Goal: Information Seeking & Learning: Learn about a topic

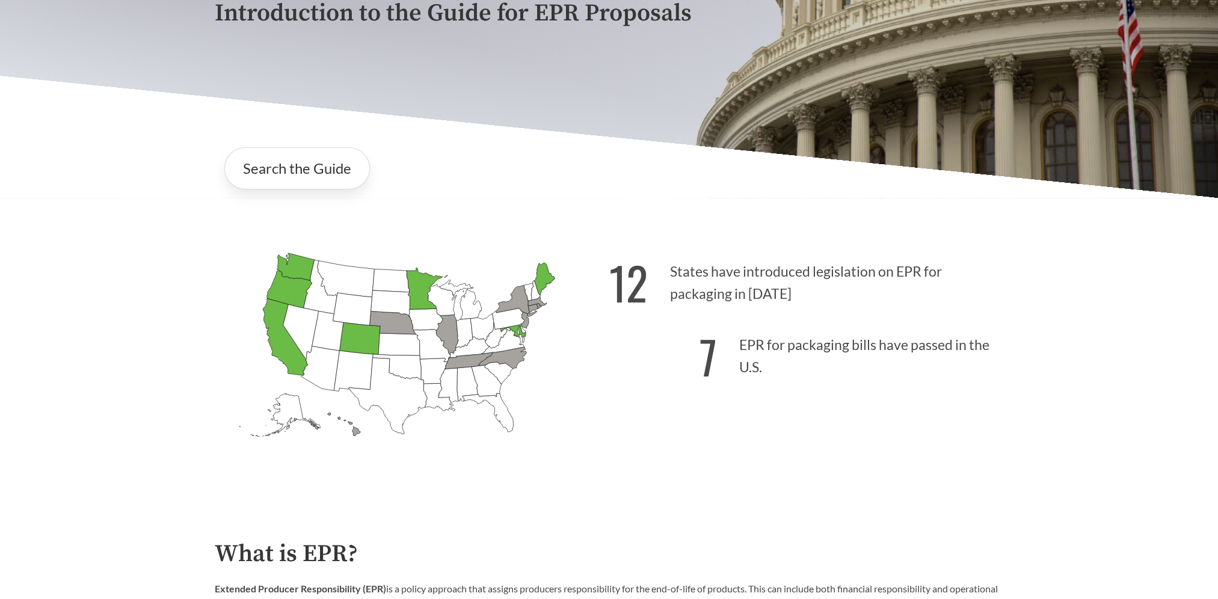
scroll to position [241, 0]
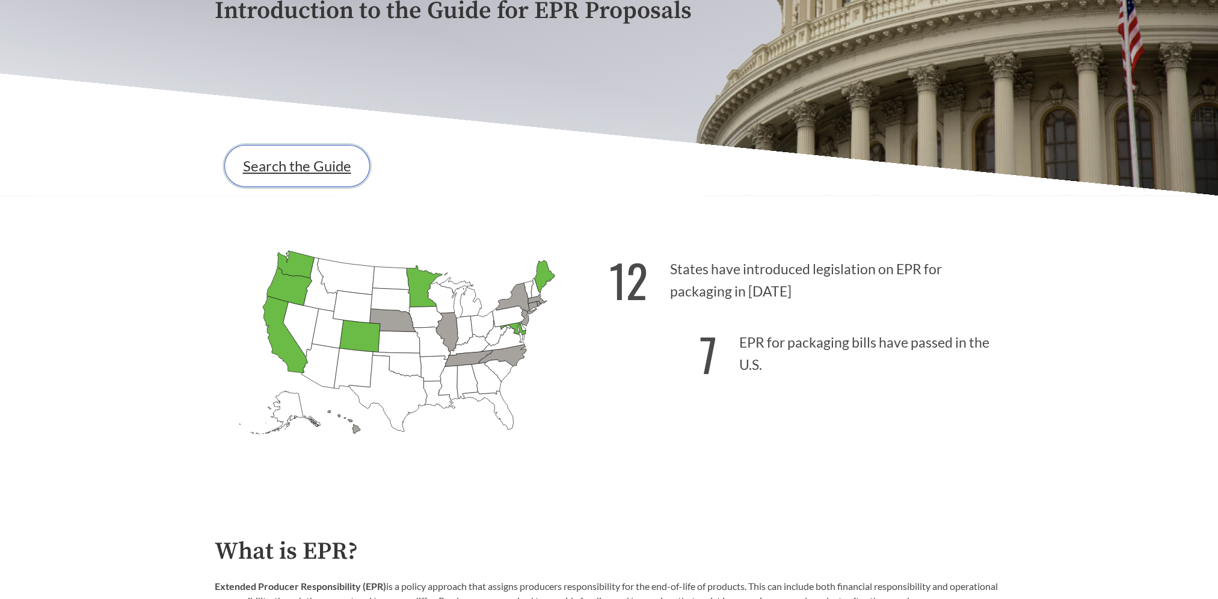
click at [335, 171] on link "Search the Guide" at bounding box center [297, 166] width 146 height 42
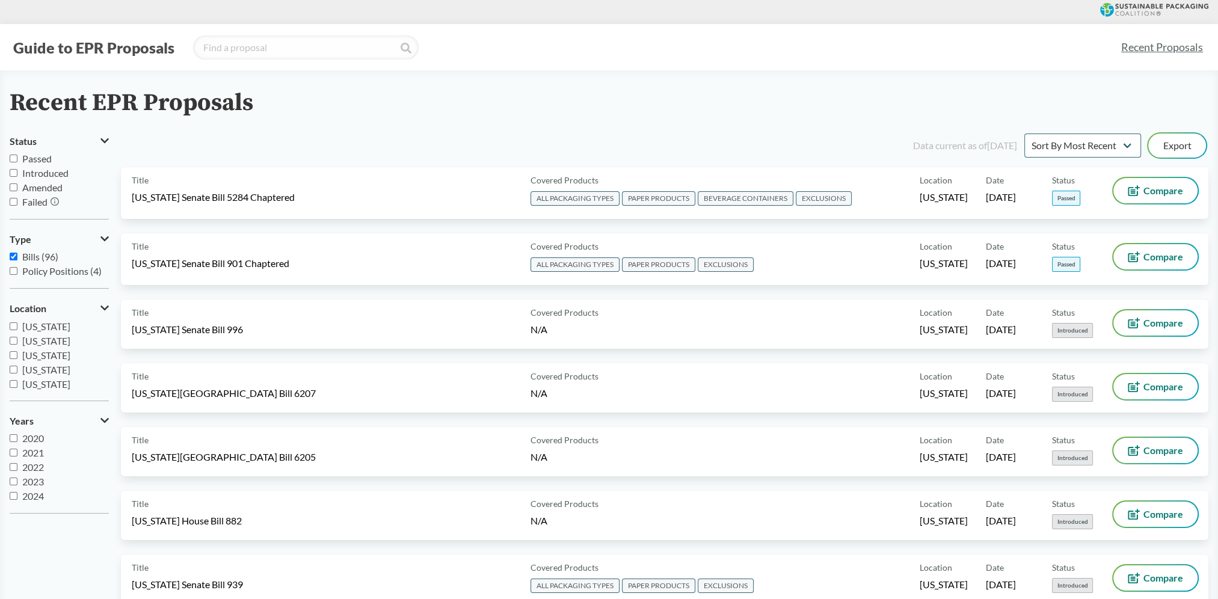
scroll to position [260, 0]
click at [12, 368] on input "[US_STATE]" at bounding box center [14, 369] width 8 height 8
checkbox input "true"
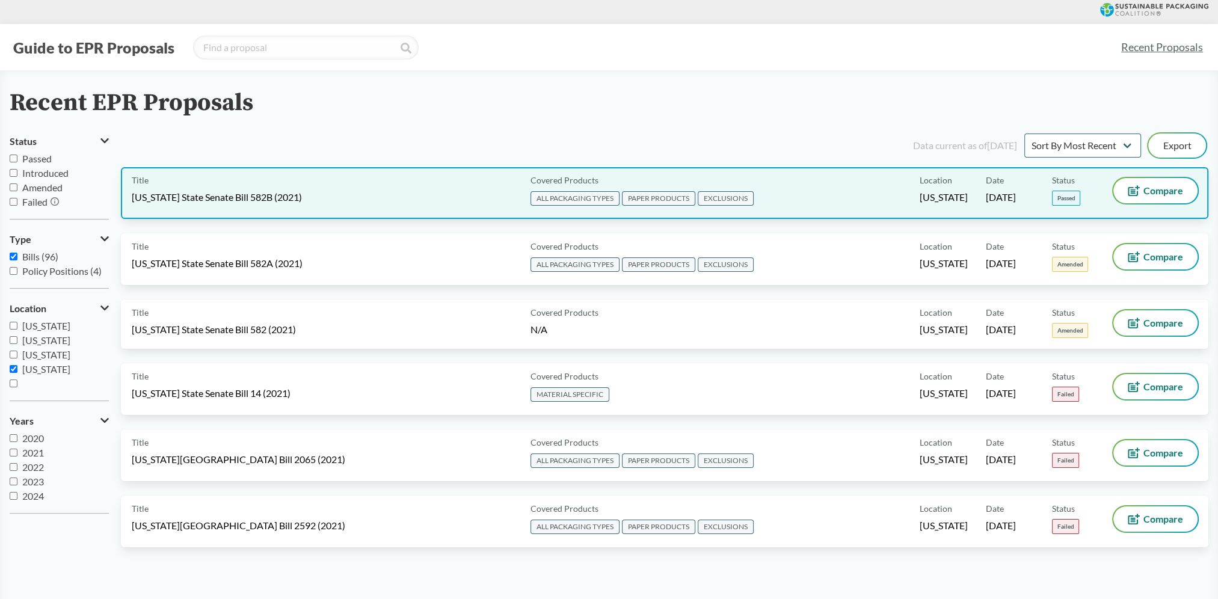
click at [908, 196] on div "Covered Products ALL PACKAGING TYPES PAPER PRODUCTS EXCLUSIONS" at bounding box center [723, 193] width 394 height 30
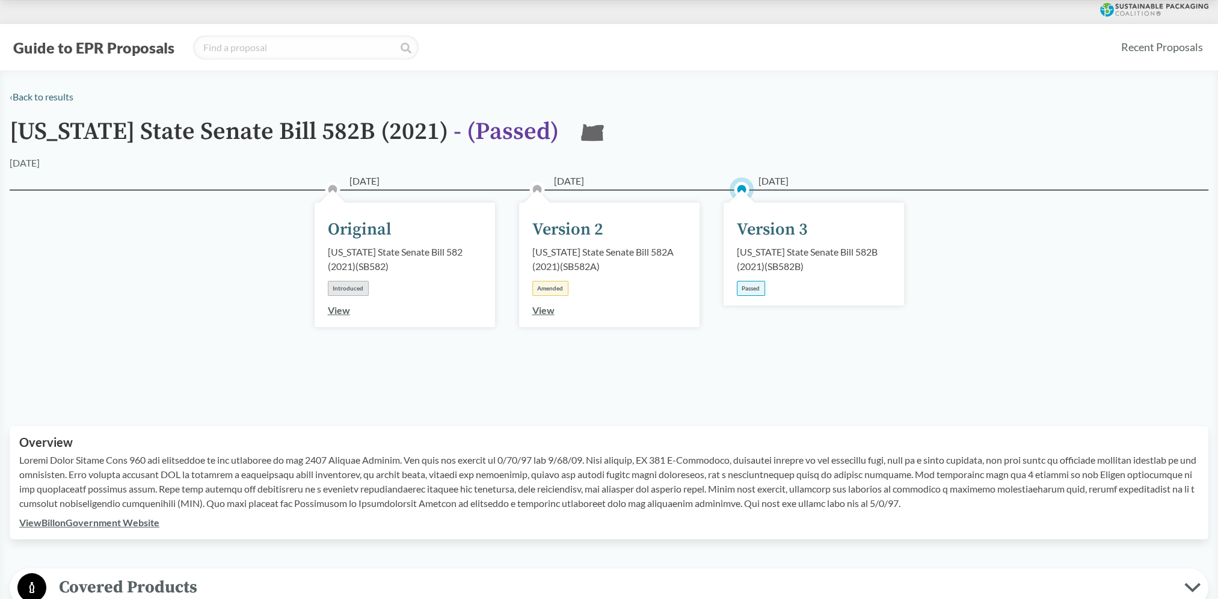
click at [757, 231] on div "Version 3" at bounding box center [772, 229] width 71 height 25
click at [755, 264] on div "[US_STATE] State Senate Bill 582B (2021) ( SB582B )" at bounding box center [814, 259] width 154 height 29
click at [762, 225] on div "Version 3" at bounding box center [772, 229] width 71 height 25
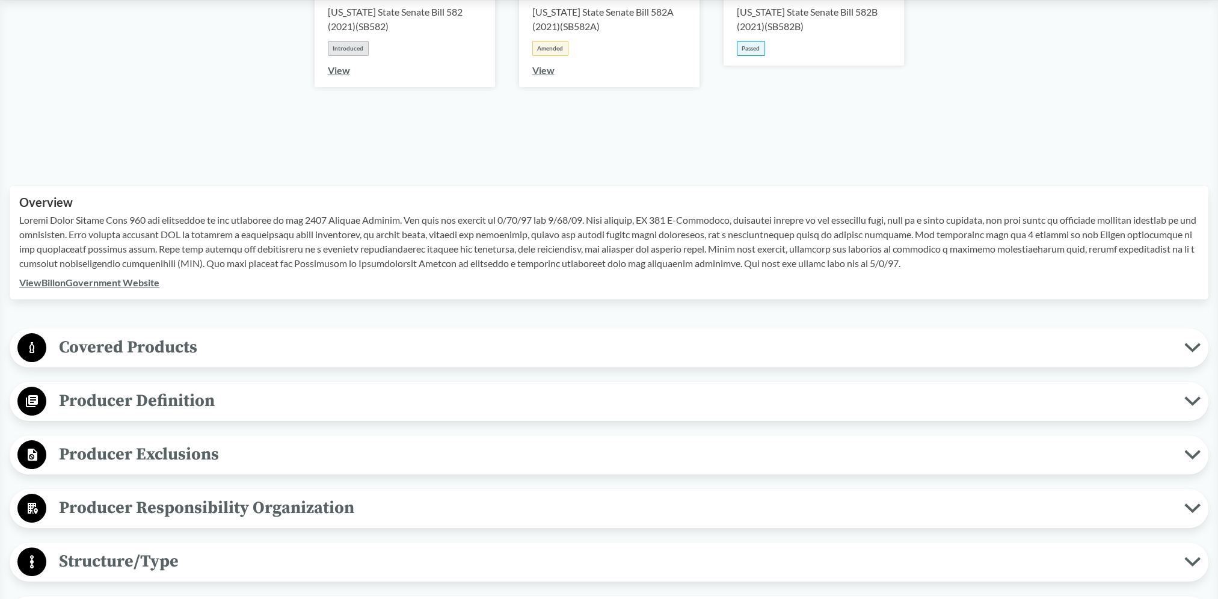
scroll to position [241, 0]
click at [174, 348] on span "Covered Products" at bounding box center [615, 346] width 1138 height 27
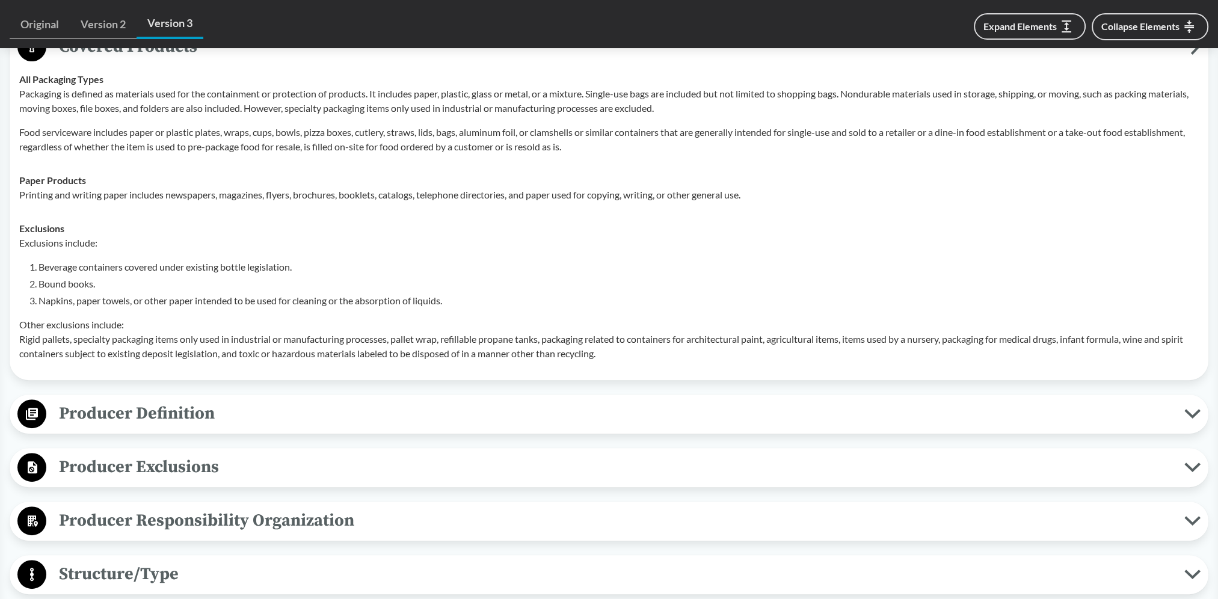
scroll to position [541, 0]
click at [176, 464] on span "Producer Exclusions" at bounding box center [615, 466] width 1138 height 27
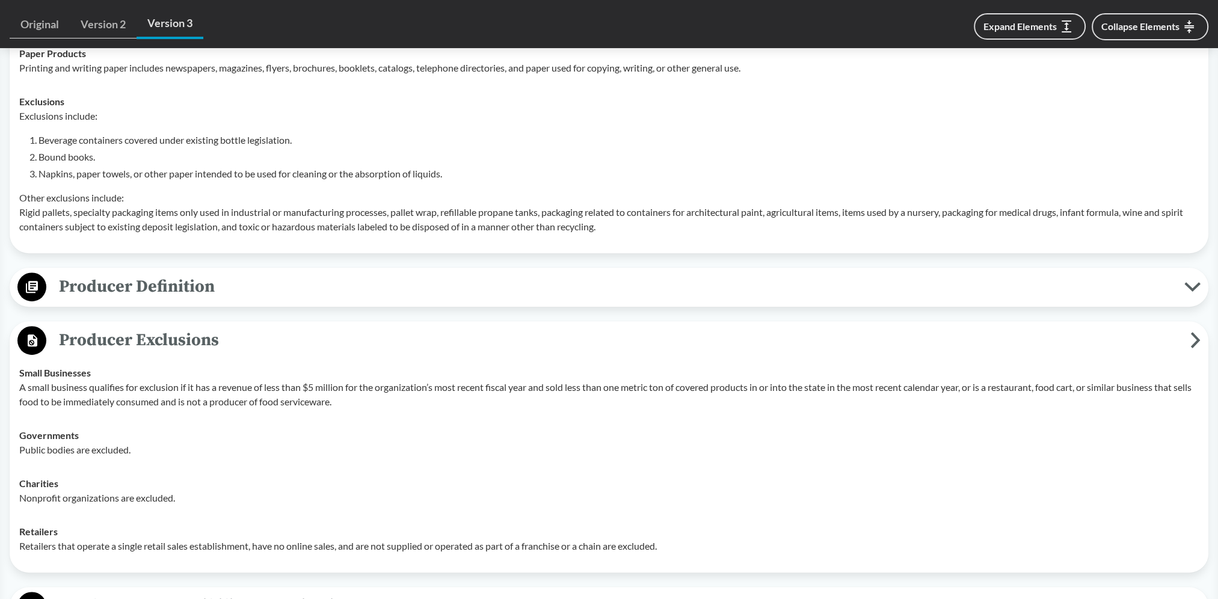
scroll to position [722, 0]
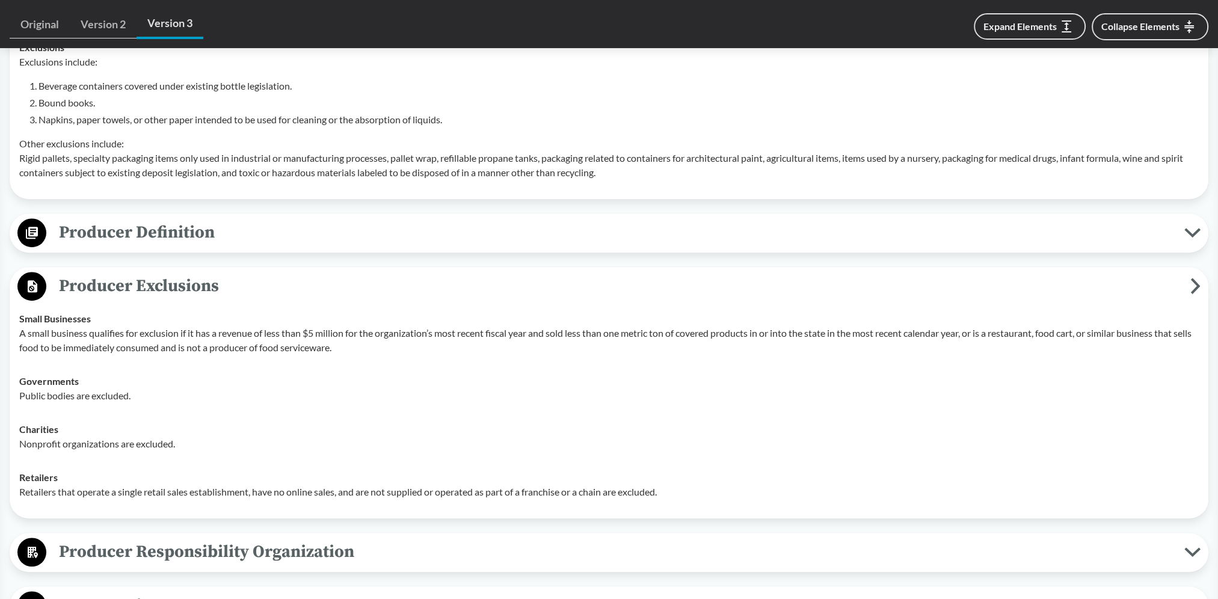
click at [32, 550] on icon at bounding box center [33, 552] width 10 height 11
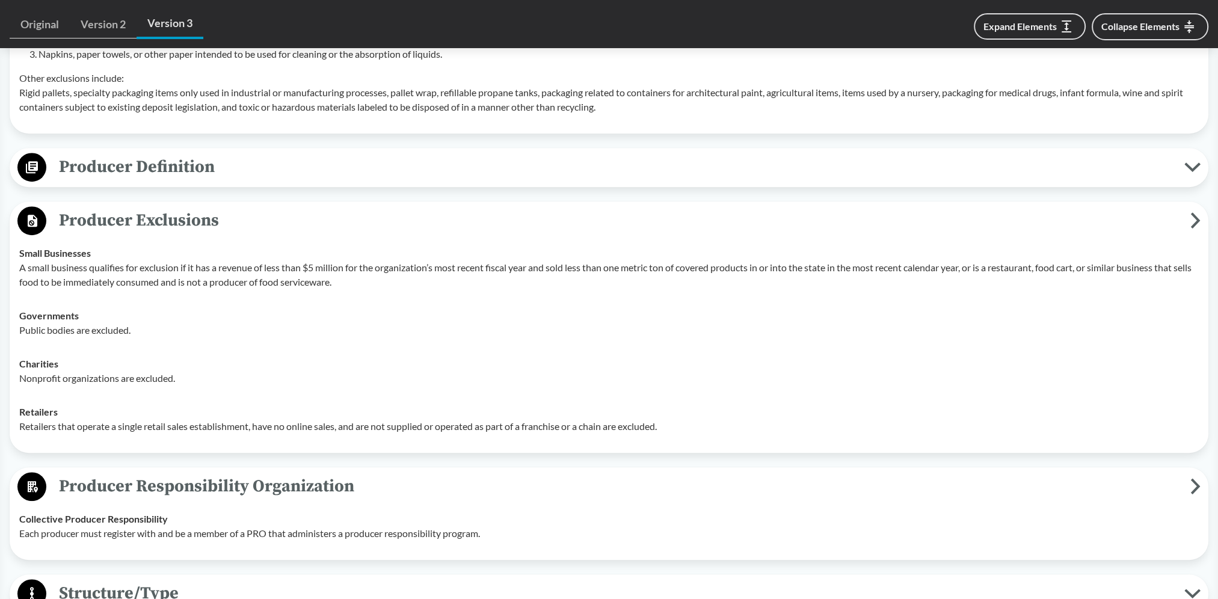
scroll to position [842, 0]
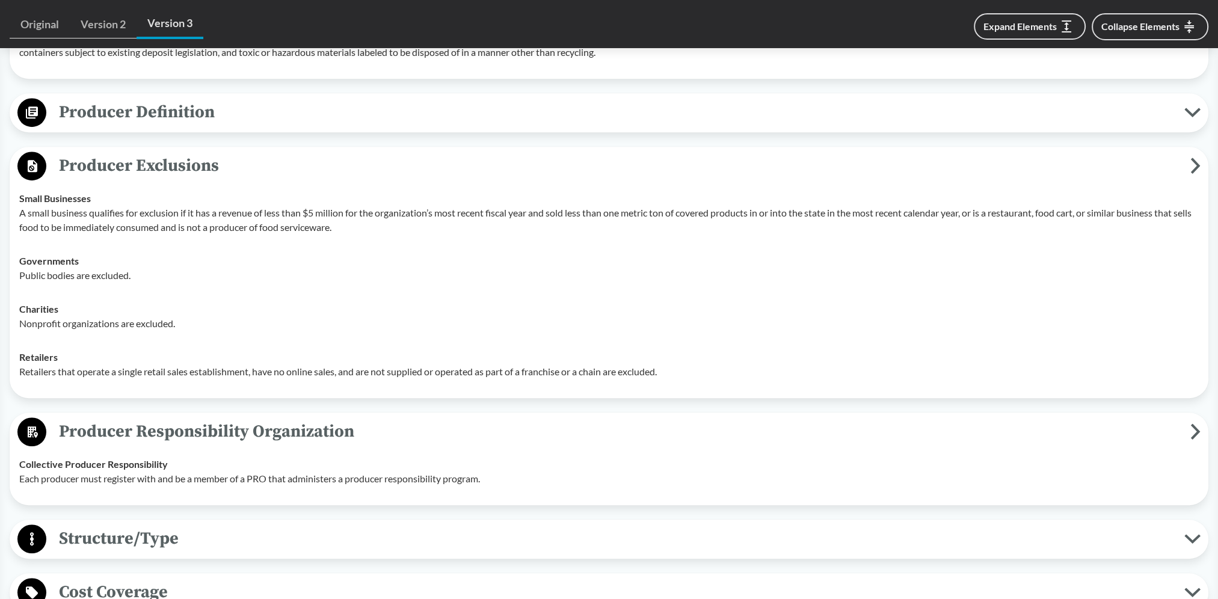
click at [36, 537] on circle at bounding box center [31, 539] width 29 height 29
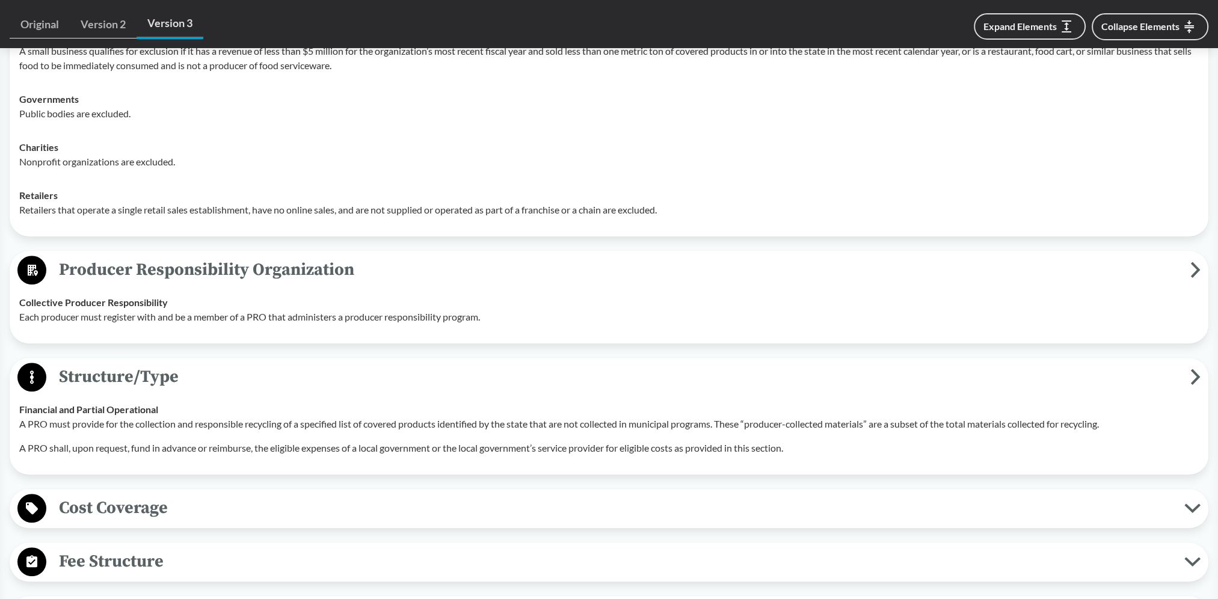
scroll to position [1023, 0]
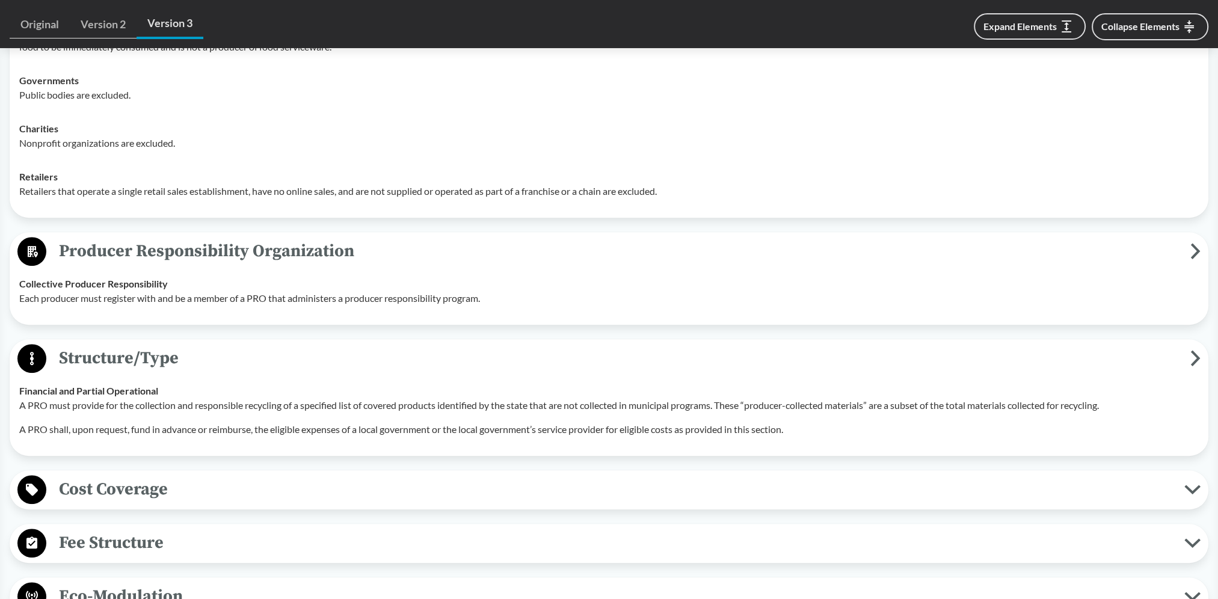
click at [113, 487] on span "Cost Coverage" at bounding box center [615, 489] width 1138 height 27
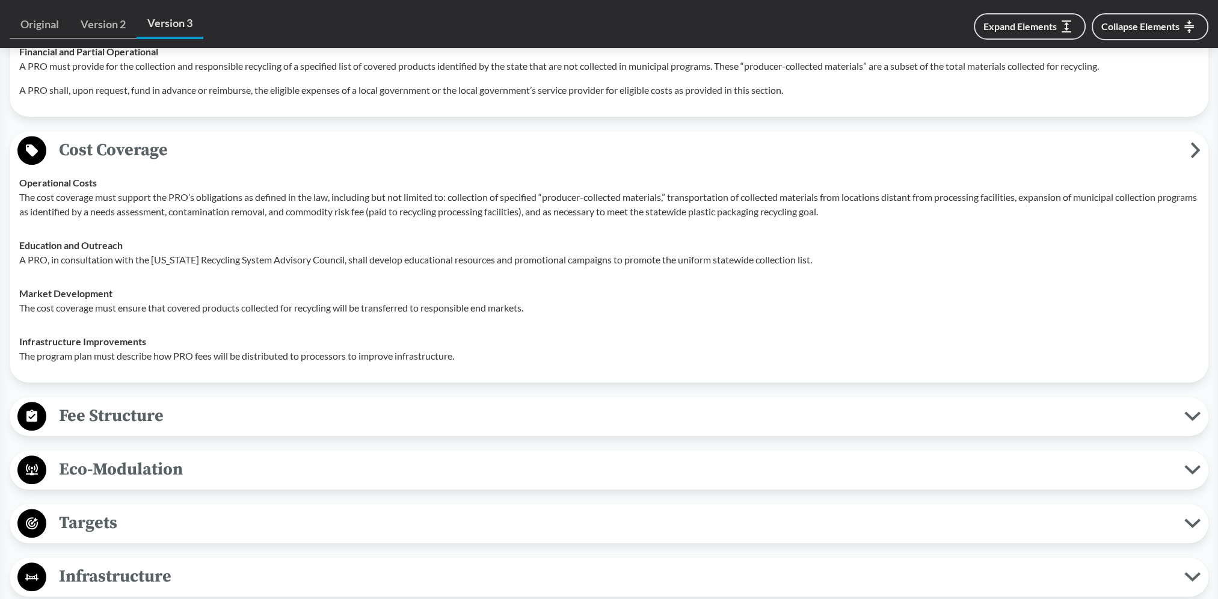
scroll to position [1384, 0]
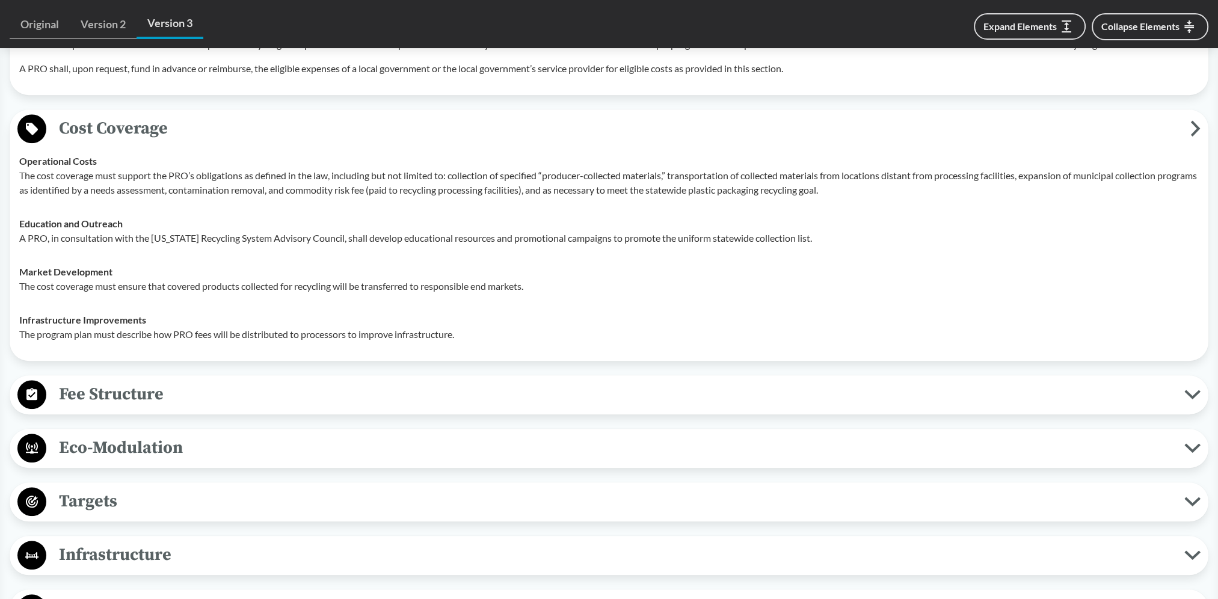
click at [72, 393] on span "Fee Structure" at bounding box center [615, 394] width 1138 height 27
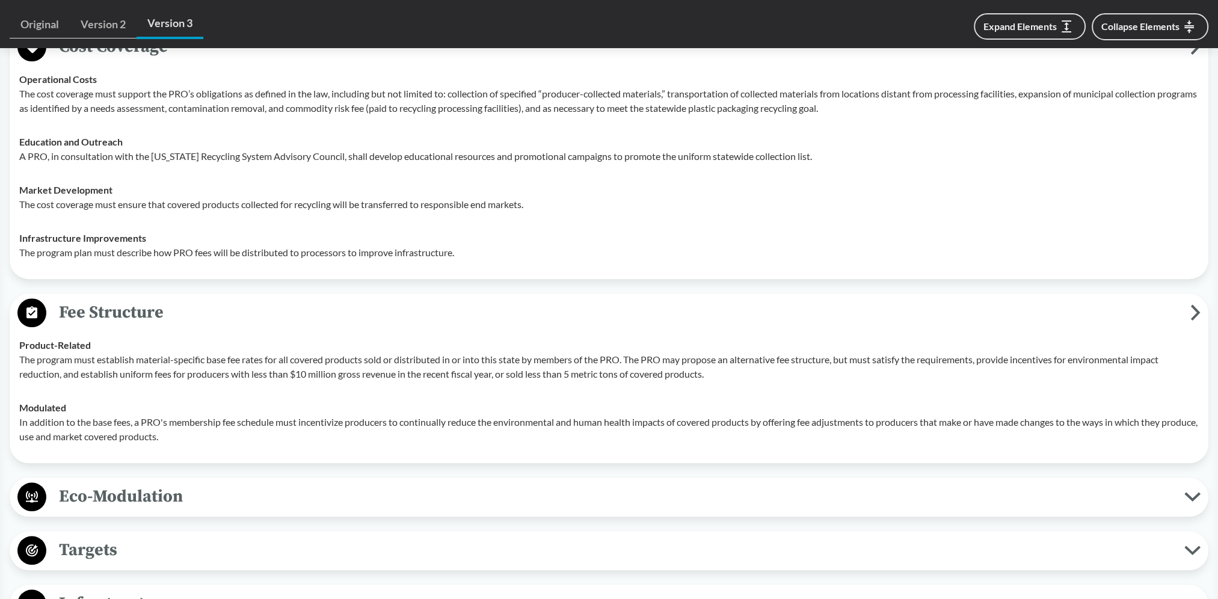
scroll to position [1504, 0]
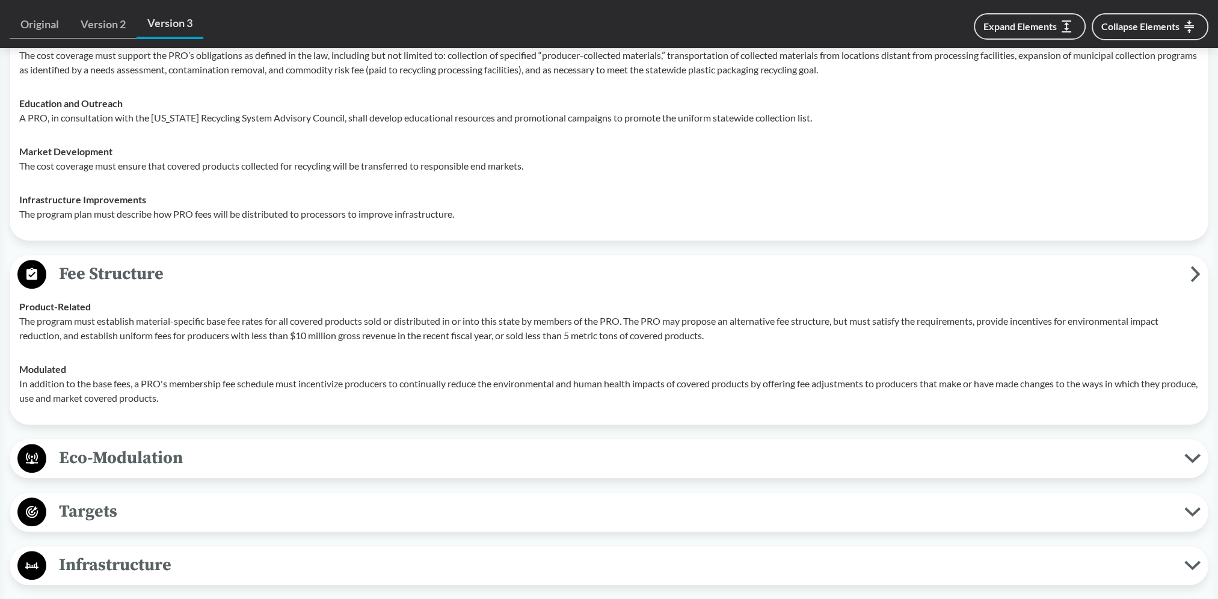
click at [68, 452] on span "Eco-Modulation" at bounding box center [615, 458] width 1138 height 27
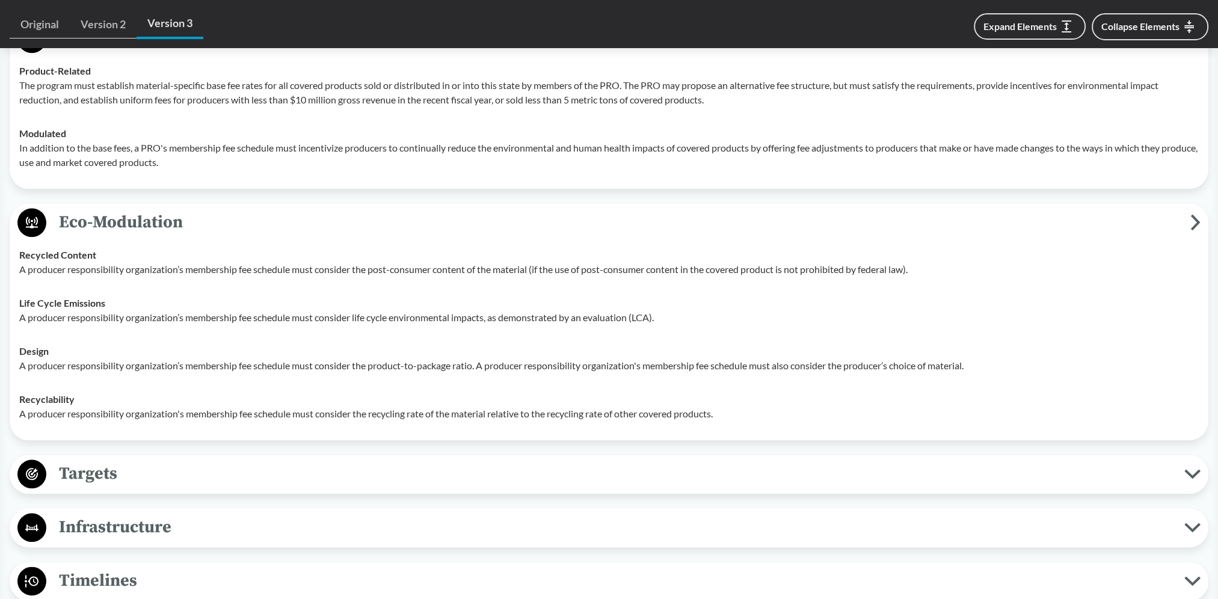
scroll to position [1745, 0]
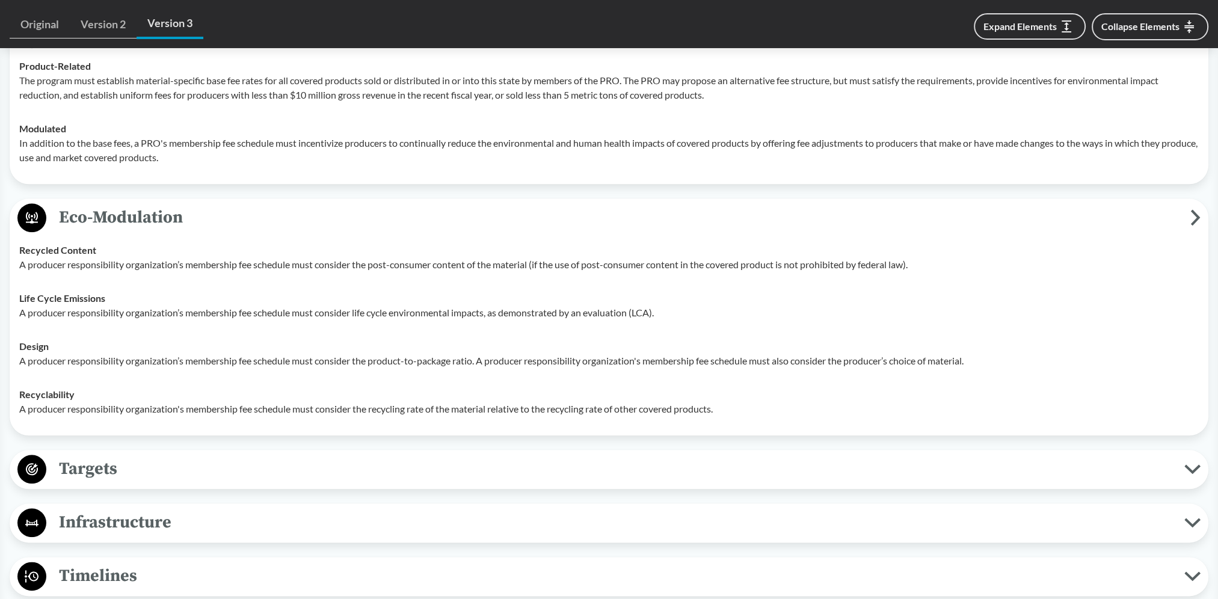
click at [99, 476] on span "Targets" at bounding box center [615, 468] width 1138 height 27
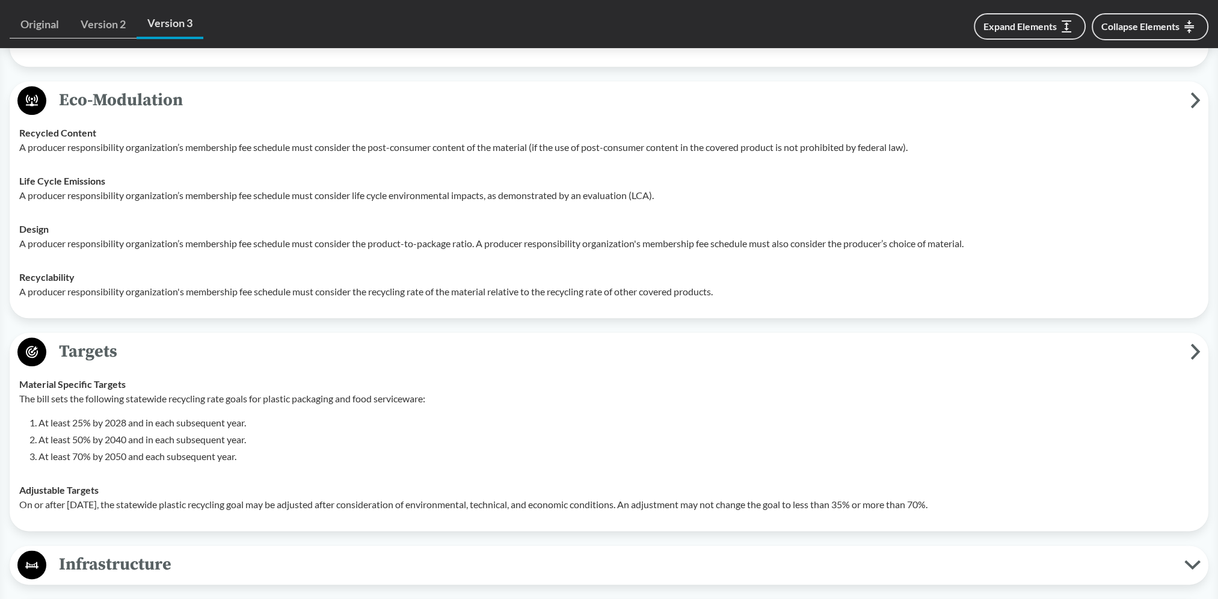
scroll to position [1865, 0]
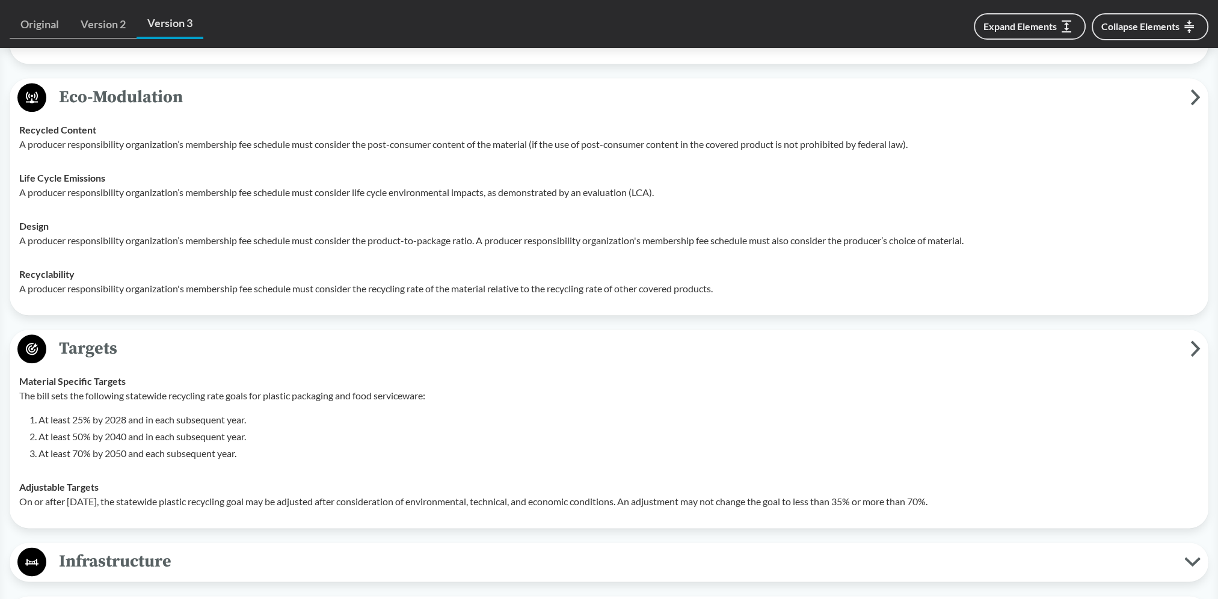
click at [61, 389] on p "The bill sets the following statewide recycling rate goals for plastic packagin…" at bounding box center [609, 396] width 1180 height 14
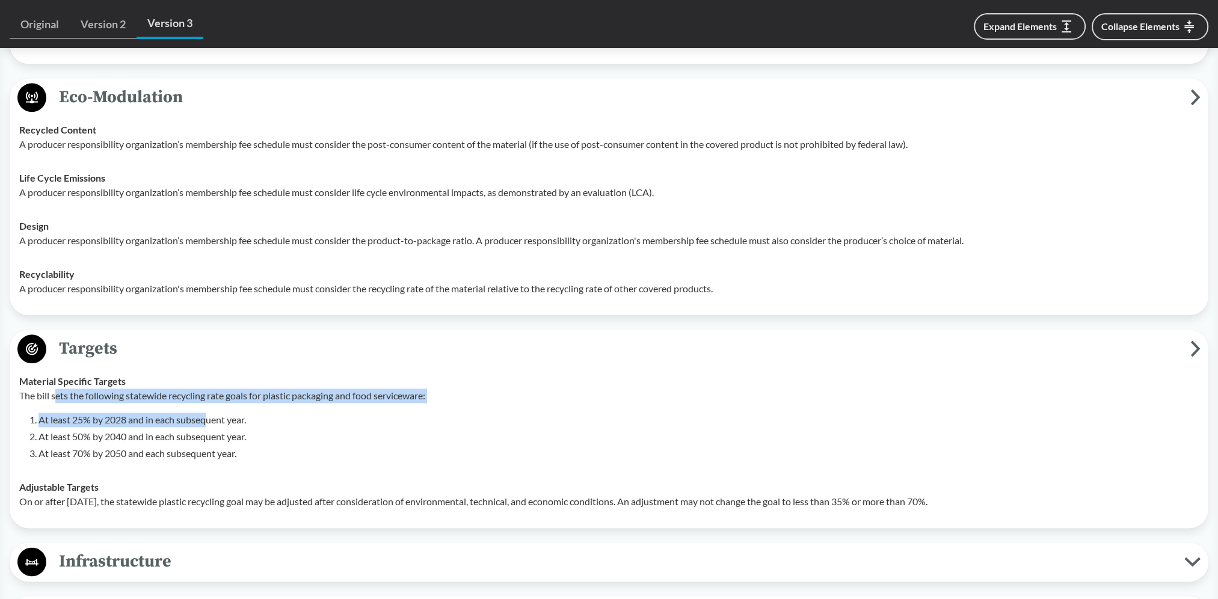
drag, startPoint x: 55, startPoint y: 393, endPoint x: 205, endPoint y: 404, distance: 149.6
click at [205, 404] on div "The bill sets the following statewide recycling rate goals for plastic packagin…" at bounding box center [609, 425] width 1180 height 72
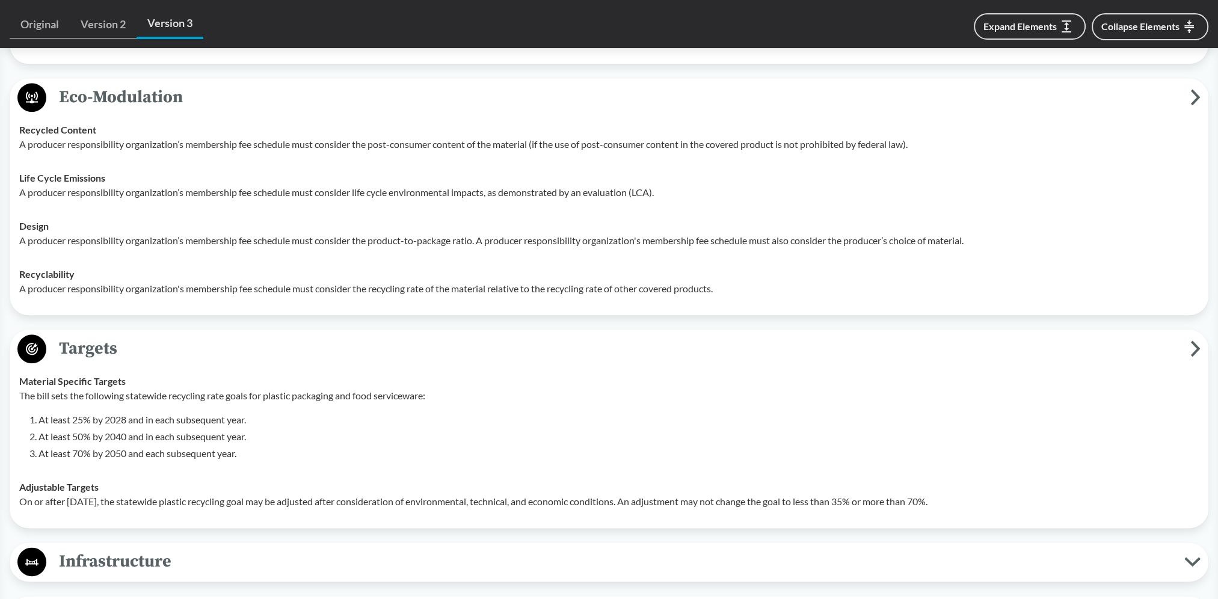
drag, startPoint x: 205, startPoint y: 404, endPoint x: 306, endPoint y: 402, distance: 101.1
click at [306, 402] on div "The bill sets the following statewide recycling rate goals for plastic packagin…" at bounding box center [609, 425] width 1180 height 72
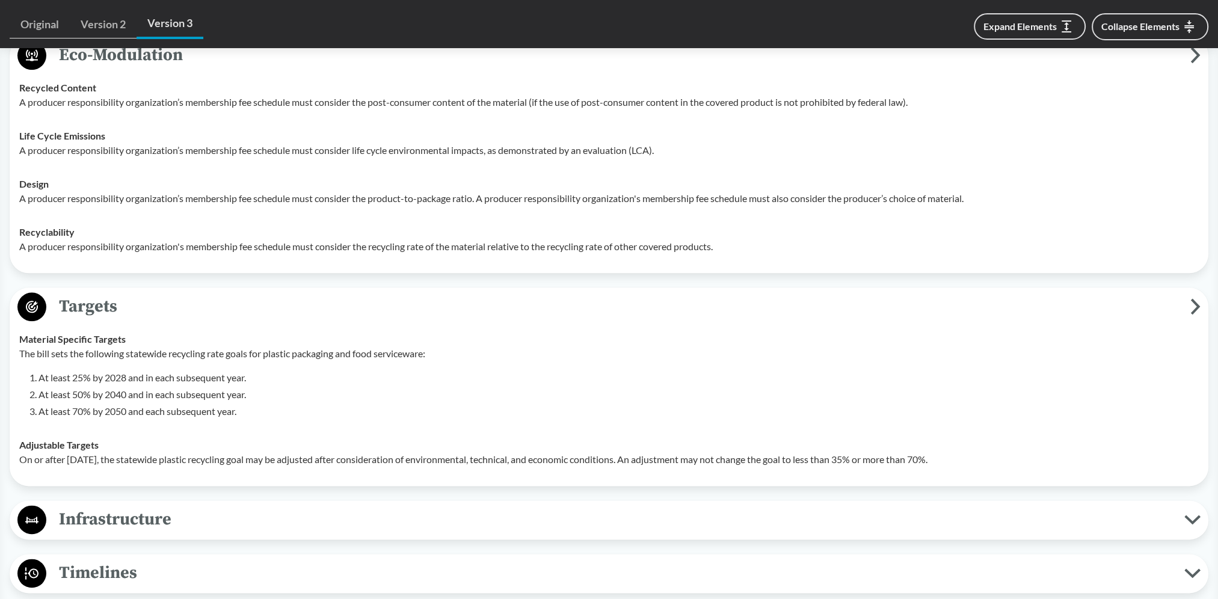
scroll to position [1925, 0]
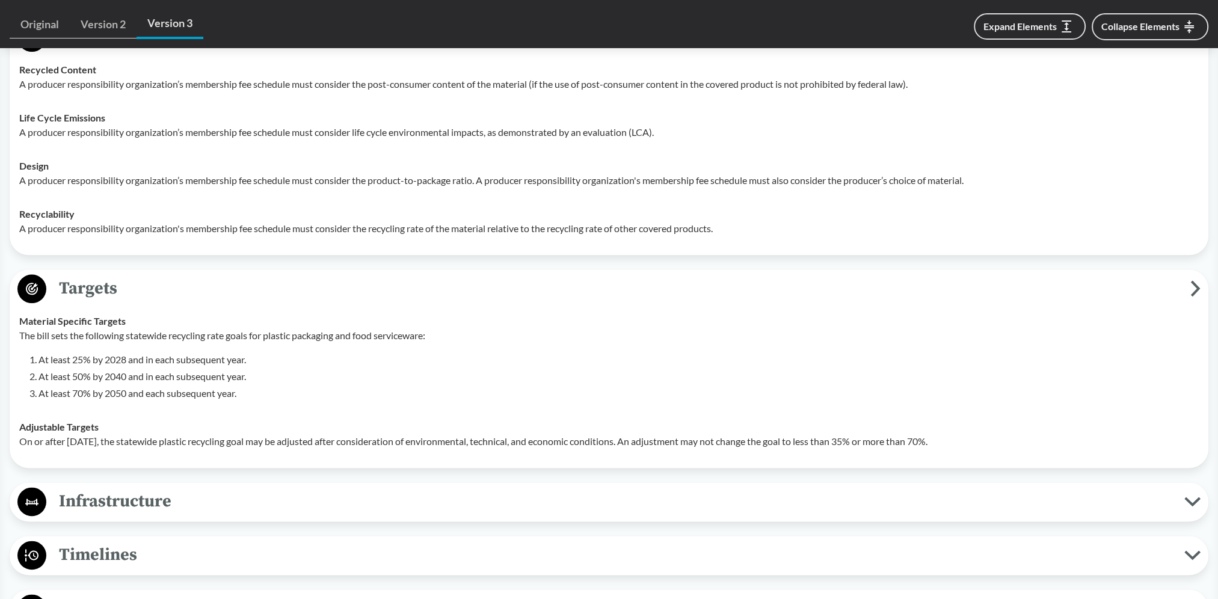
click at [88, 493] on span "Infrastructure" at bounding box center [615, 501] width 1138 height 27
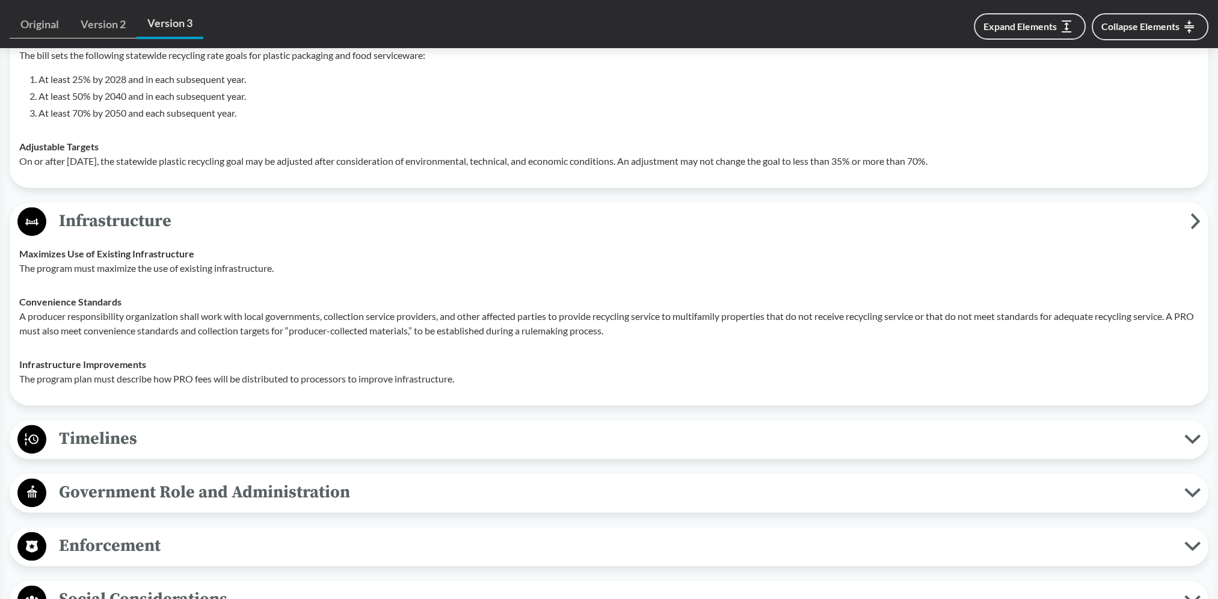
scroll to position [2226, 0]
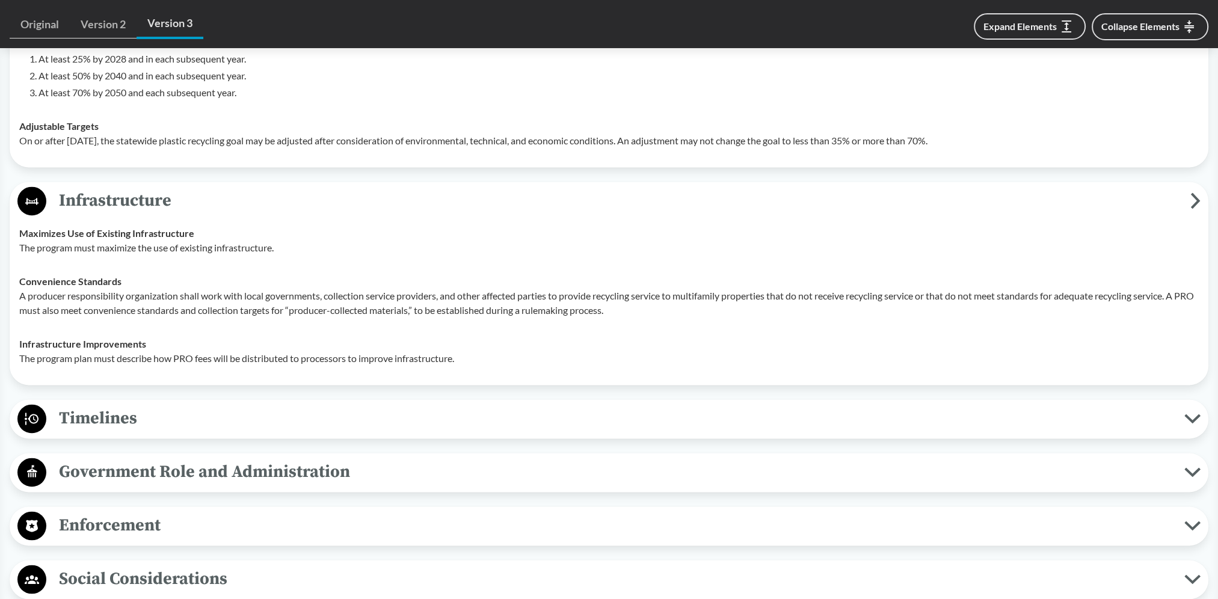
click at [119, 415] on span "Timelines" at bounding box center [615, 418] width 1138 height 27
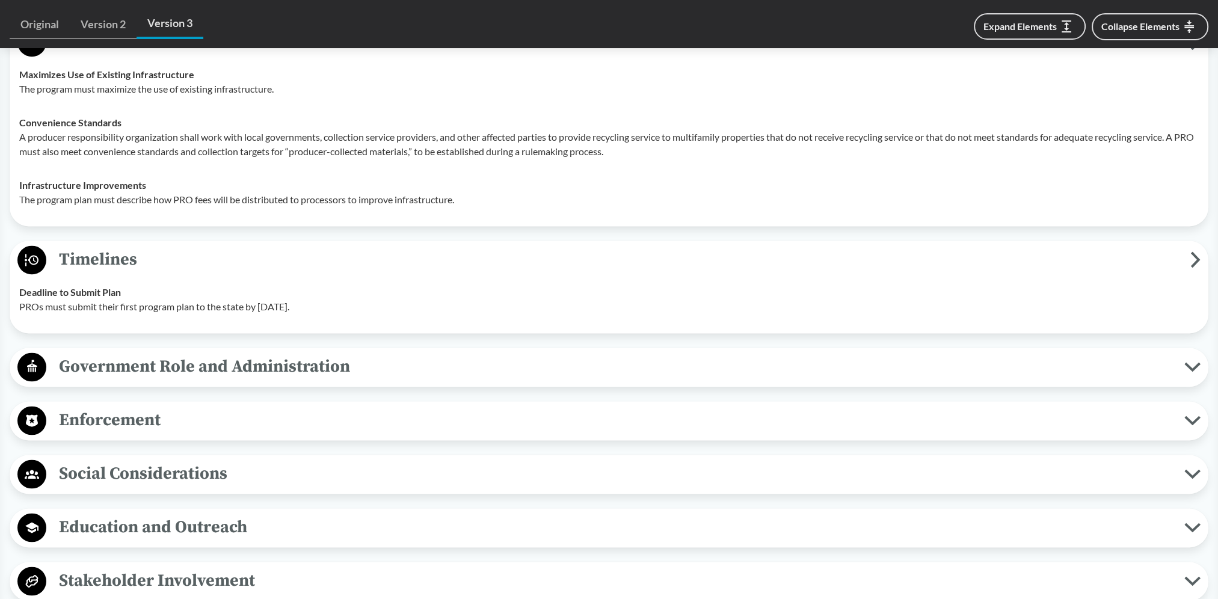
scroll to position [2407, 0]
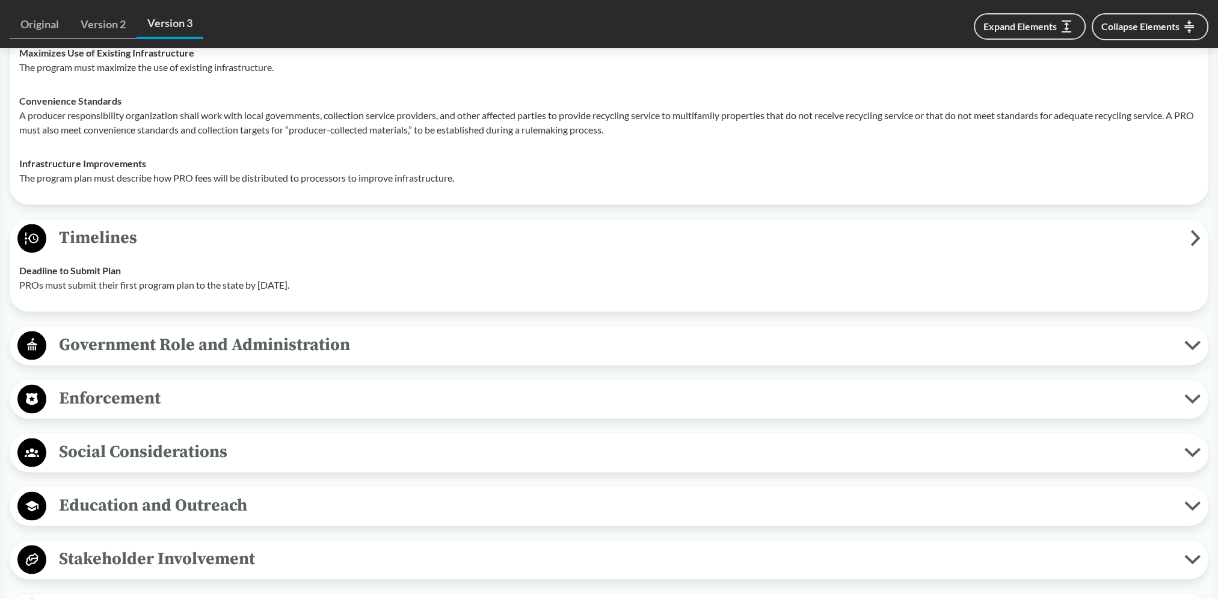
click at [268, 342] on span "Government Role and Administration" at bounding box center [615, 344] width 1138 height 27
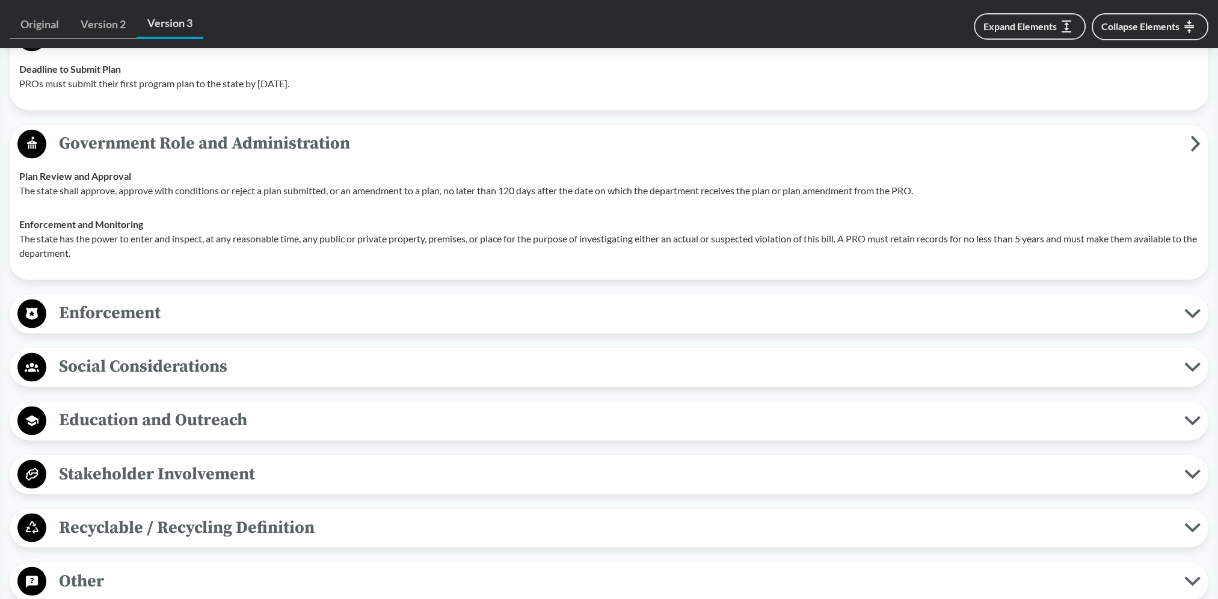
scroll to position [2647, 0]
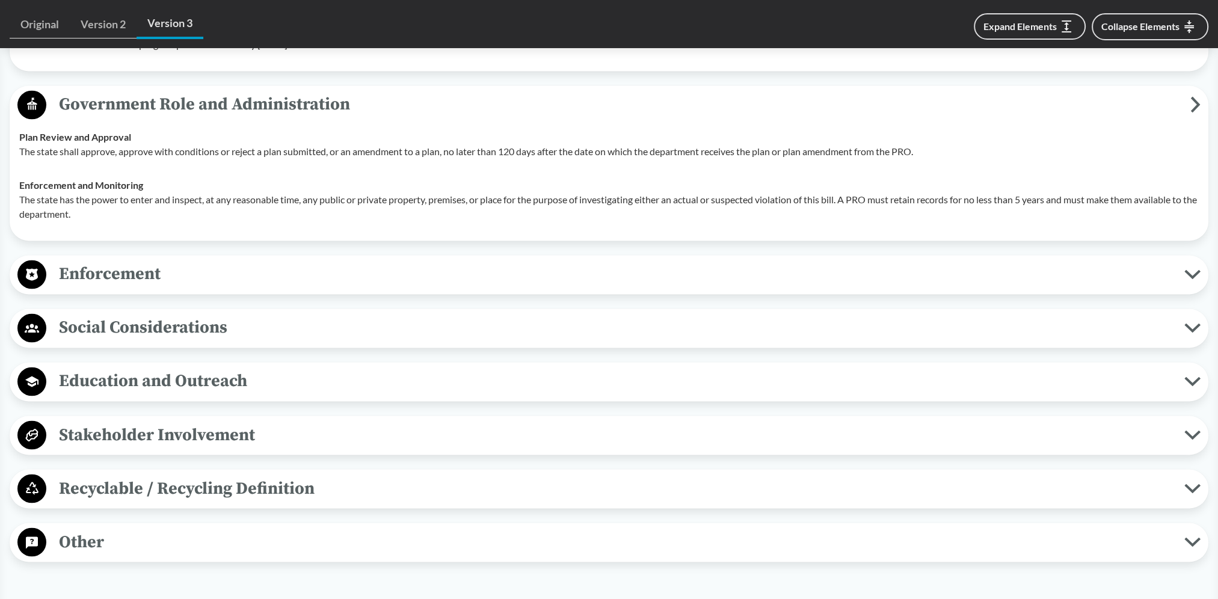
click at [133, 265] on span "Enforcement" at bounding box center [615, 274] width 1138 height 27
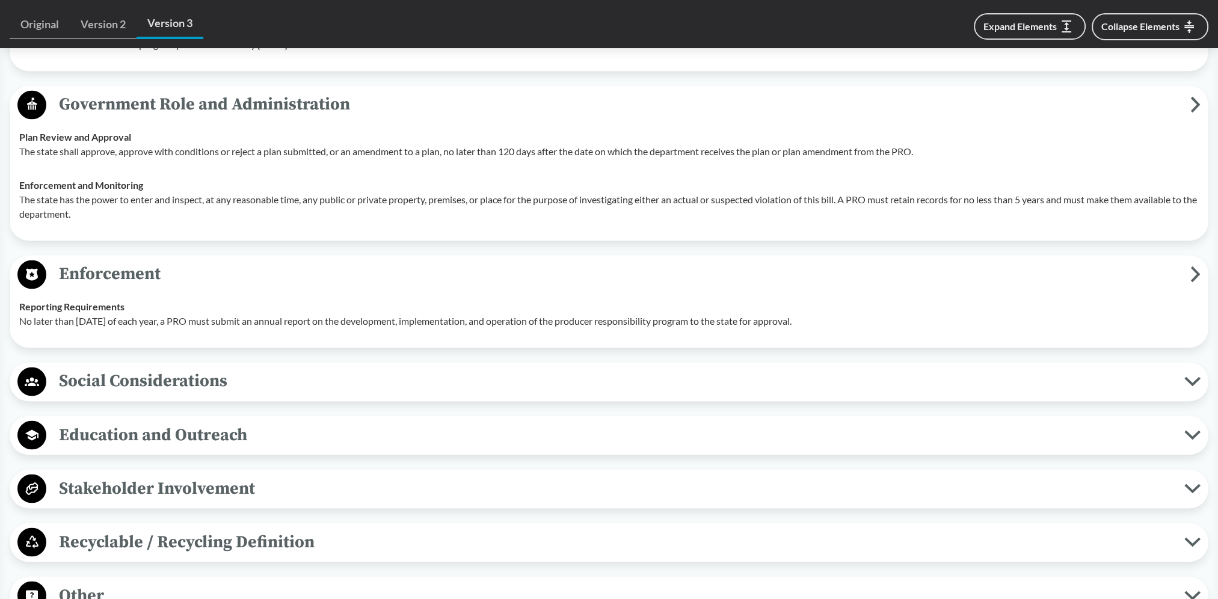
click at [196, 534] on span "Recyclable / Recycling Definition" at bounding box center [615, 541] width 1138 height 27
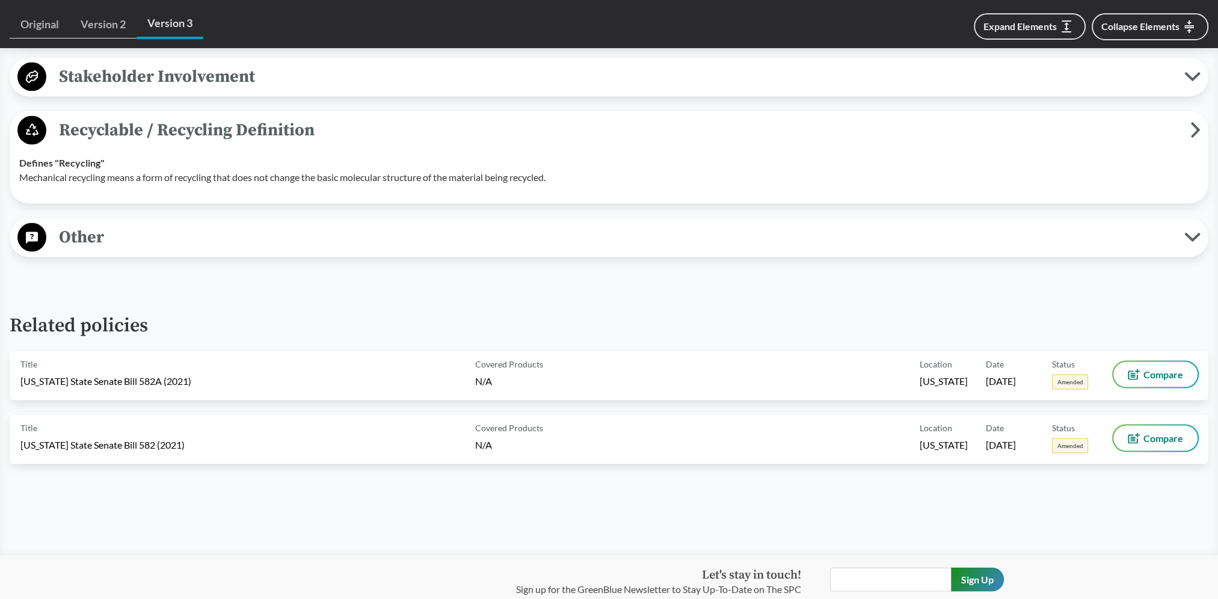
scroll to position [2920, 0]
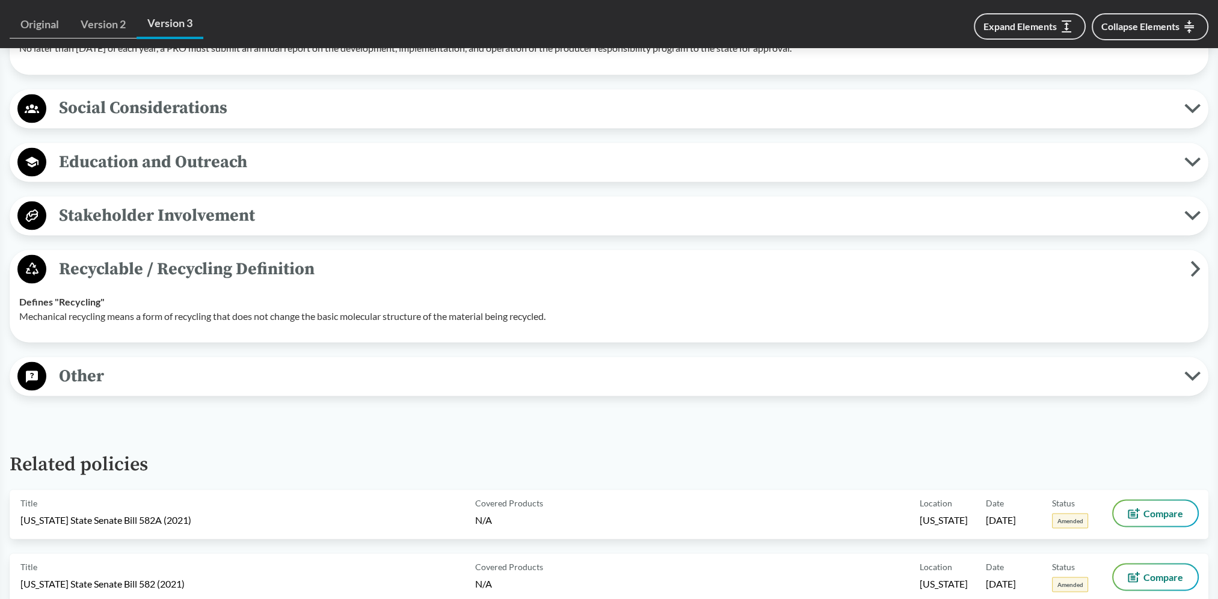
click at [80, 373] on span "Other" at bounding box center [615, 375] width 1138 height 27
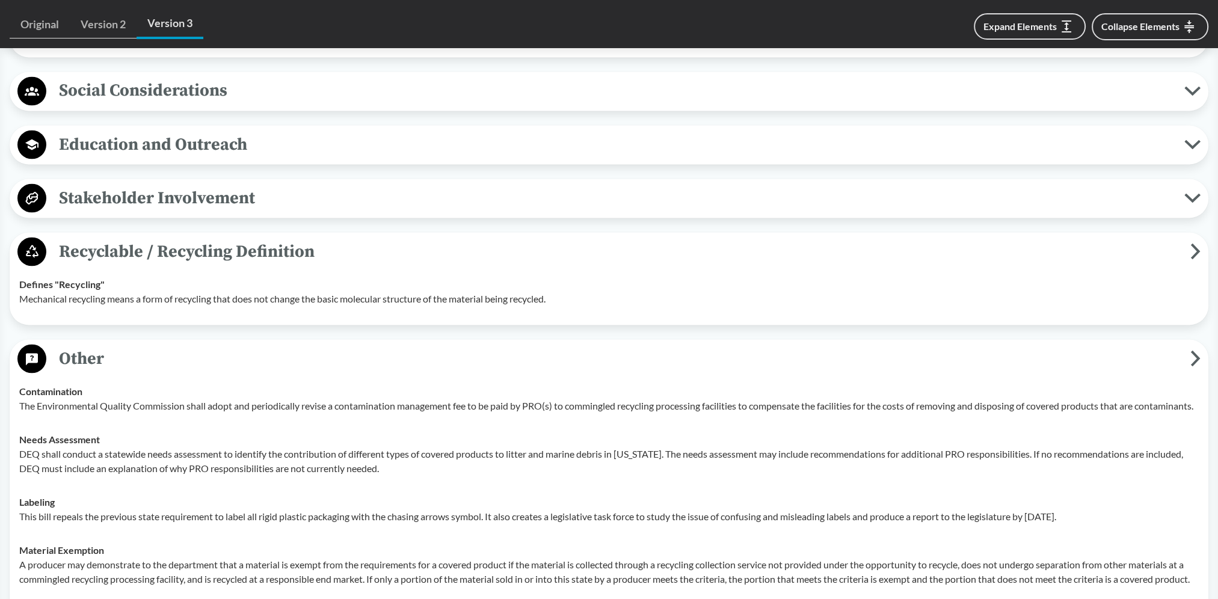
scroll to position [2740, 0]
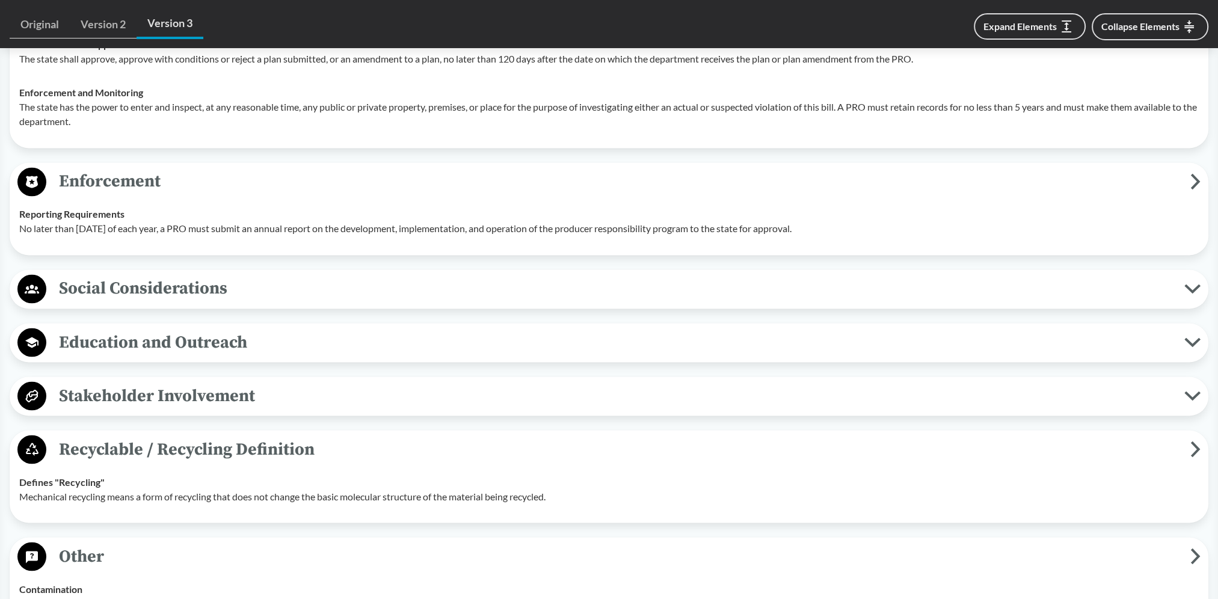
click at [152, 402] on span "Stakeholder Involvement" at bounding box center [615, 395] width 1138 height 27
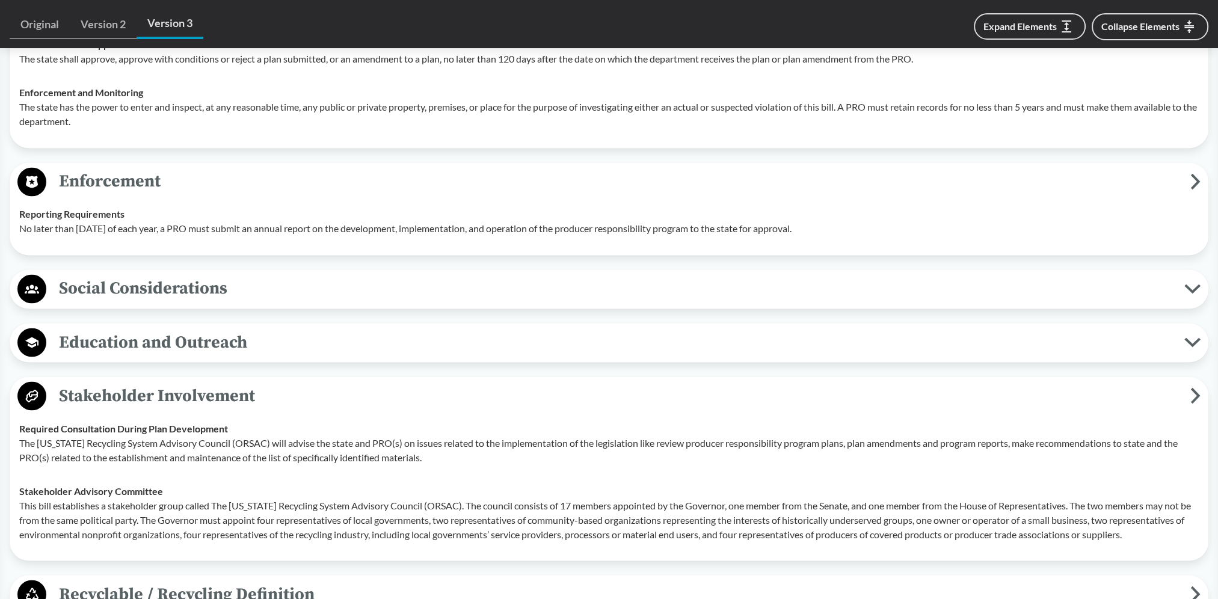
click at [159, 354] on button "Education and Outreach" at bounding box center [609, 342] width 1191 height 31
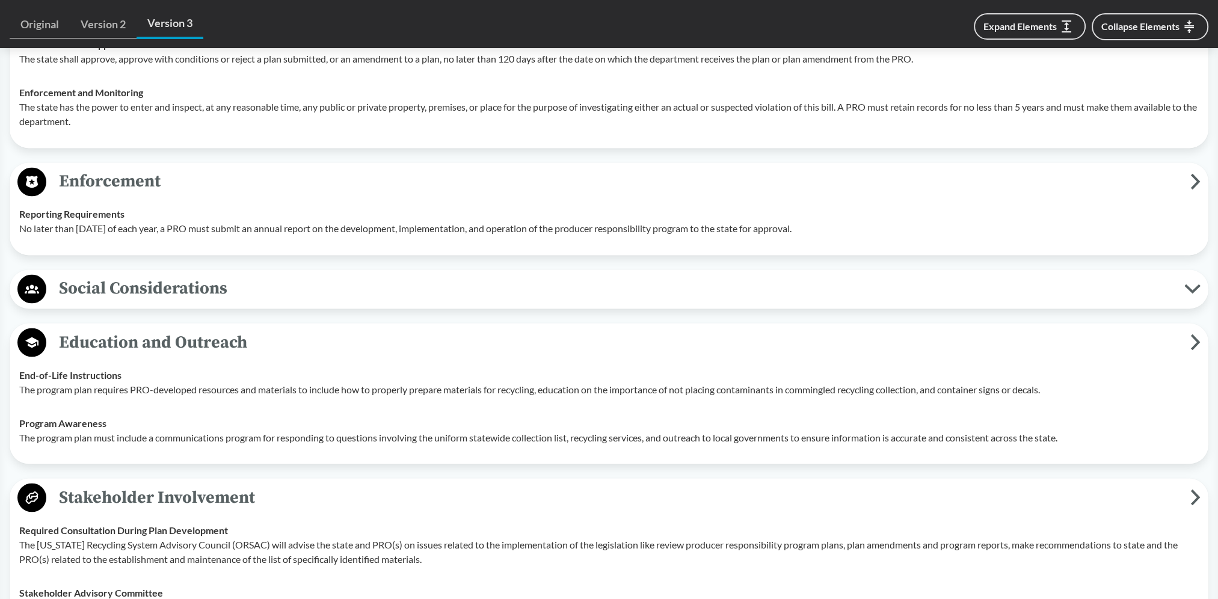
click at [156, 283] on span "Social Considerations" at bounding box center [615, 288] width 1138 height 27
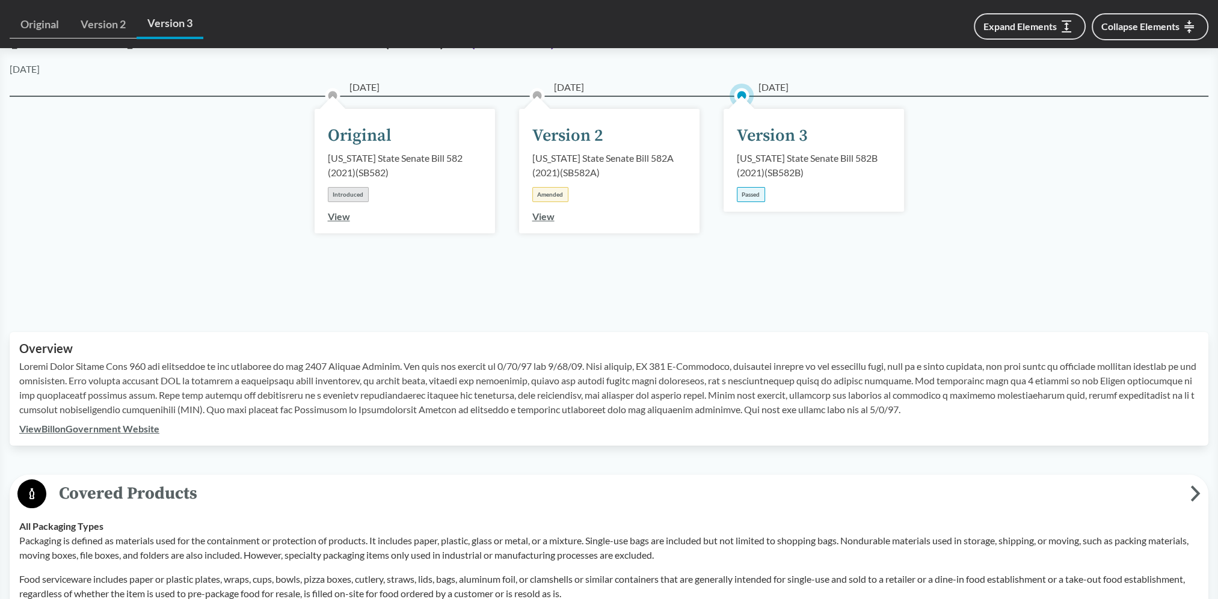
scroll to position [93, 0]
